Goal: Information Seeking & Learning: Learn about a topic

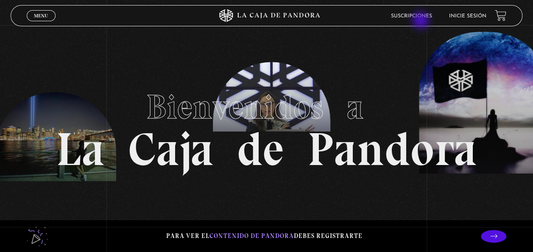
click at [422, 21] on li "Suscripciones" at bounding box center [411, 15] width 41 height 13
click at [466, 18] on link "Inicie sesión" at bounding box center [467, 16] width 37 height 5
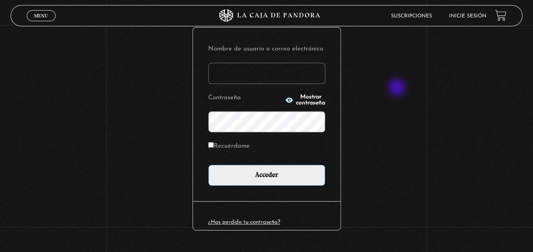
scroll to position [110, 0]
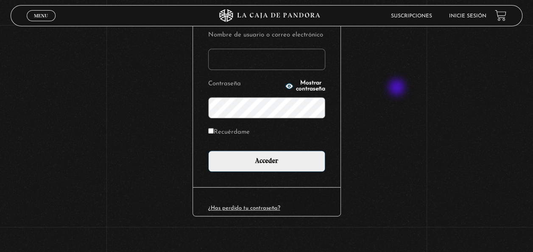
type input "amirandal24@hotmail.com"
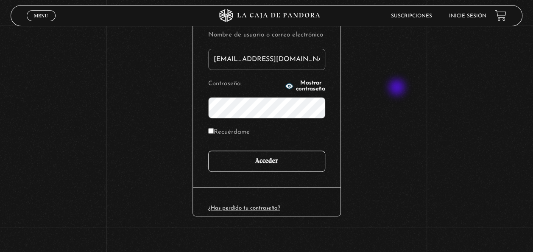
click at [293, 162] on input "Acceder" at bounding box center [266, 161] width 117 height 21
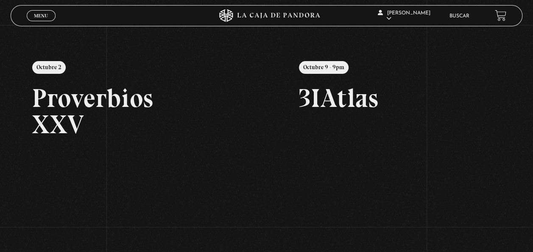
scroll to position [78, 0]
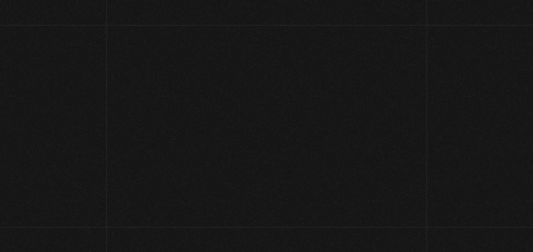
scroll to position [82, 0]
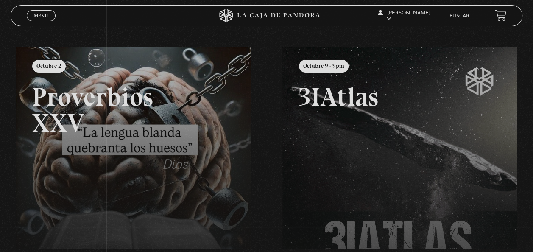
click at [106, 140] on link at bounding box center [282, 173] width 533 height 252
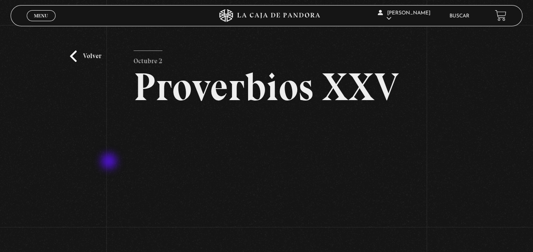
click at [37, 18] on span "Menu" at bounding box center [41, 15] width 14 height 5
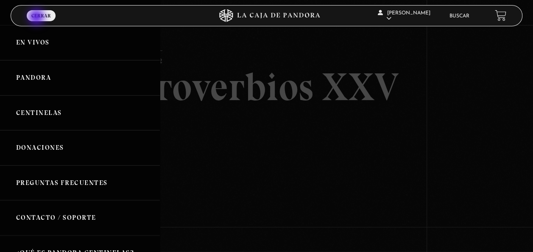
click at [33, 83] on link "Pandora" at bounding box center [80, 77] width 160 height 35
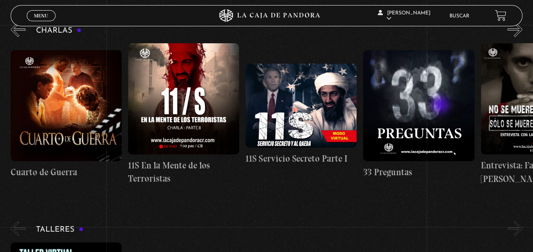
click at [468, 14] on link "Buscar" at bounding box center [460, 16] width 20 height 5
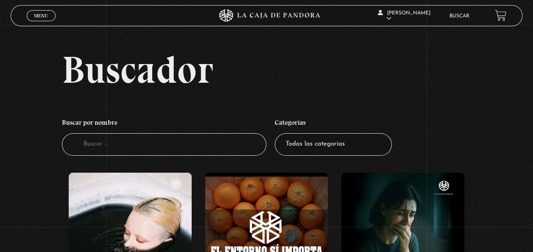
click at [95, 146] on input "Buscador" at bounding box center [164, 144] width 205 height 22
type input "guerra espiritual"
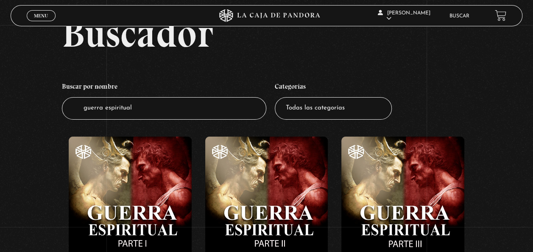
scroll to position [90, 0]
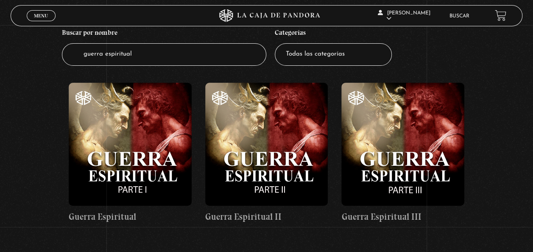
click at [151, 146] on figure at bounding box center [130, 144] width 123 height 123
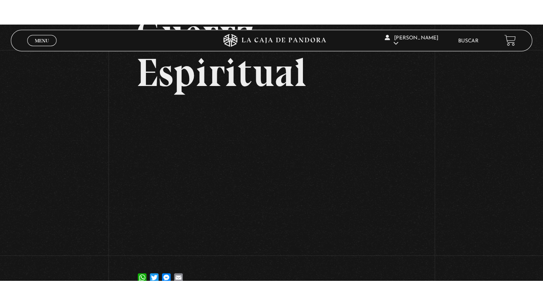
scroll to position [80, 0]
